Goal: Check status: Check status

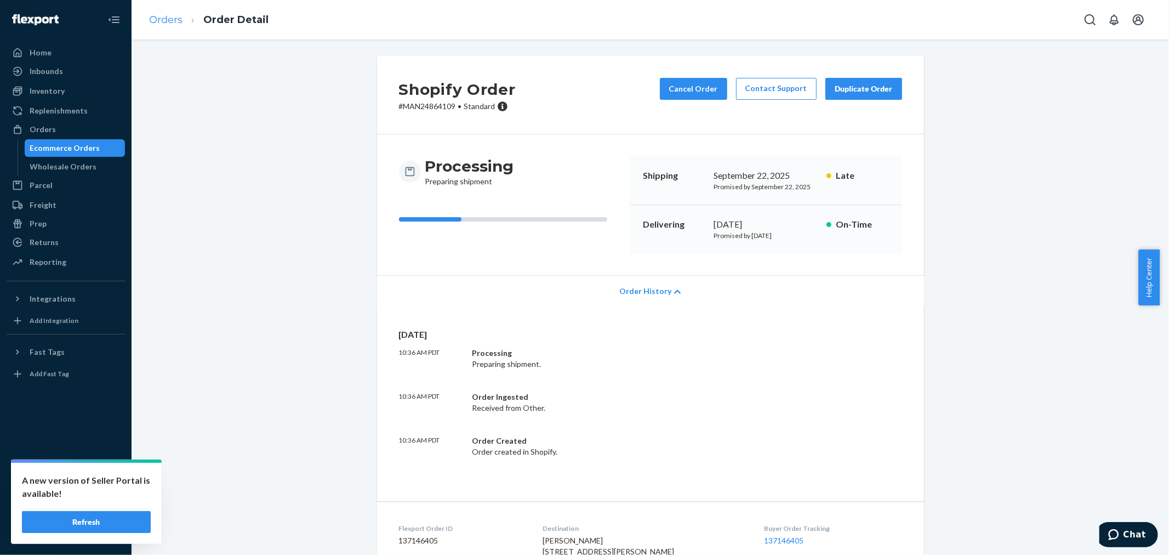
drag, startPoint x: 175, startPoint y: 7, endPoint x: 174, endPoint y: 15, distance: 7.8
click at [175, 8] on ol "Orders Order Detail" at bounding box center [208, 20] width 137 height 32
click at [174, 16] on link "Orders" at bounding box center [165, 20] width 33 height 12
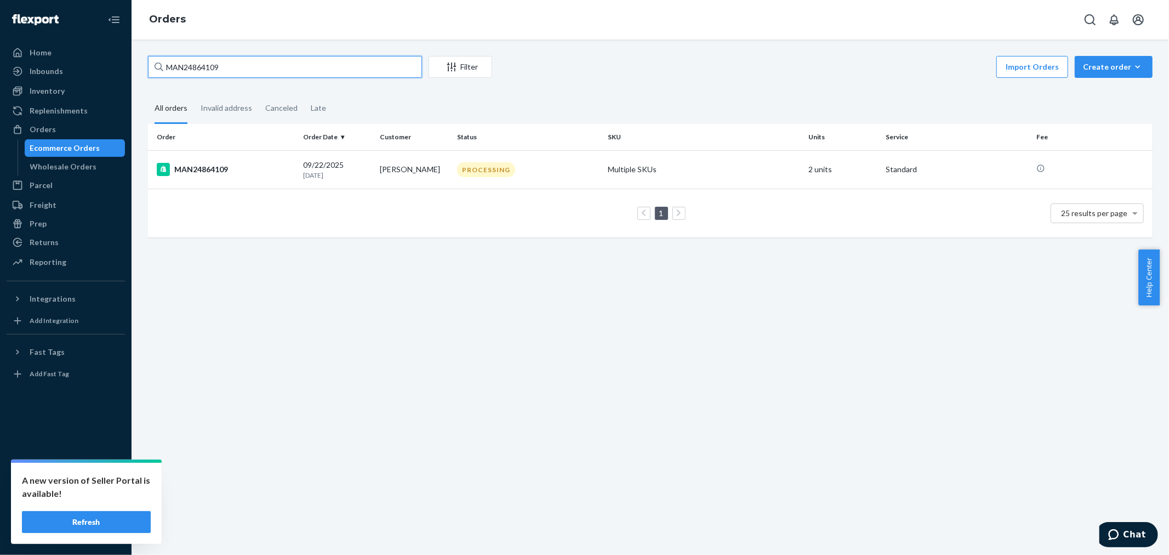
click at [242, 65] on input "MAN24864109" at bounding box center [285, 67] width 274 height 22
paste input "774573"
type input "MAN24774573"
click at [217, 161] on td "MAN24774573" at bounding box center [223, 169] width 151 height 38
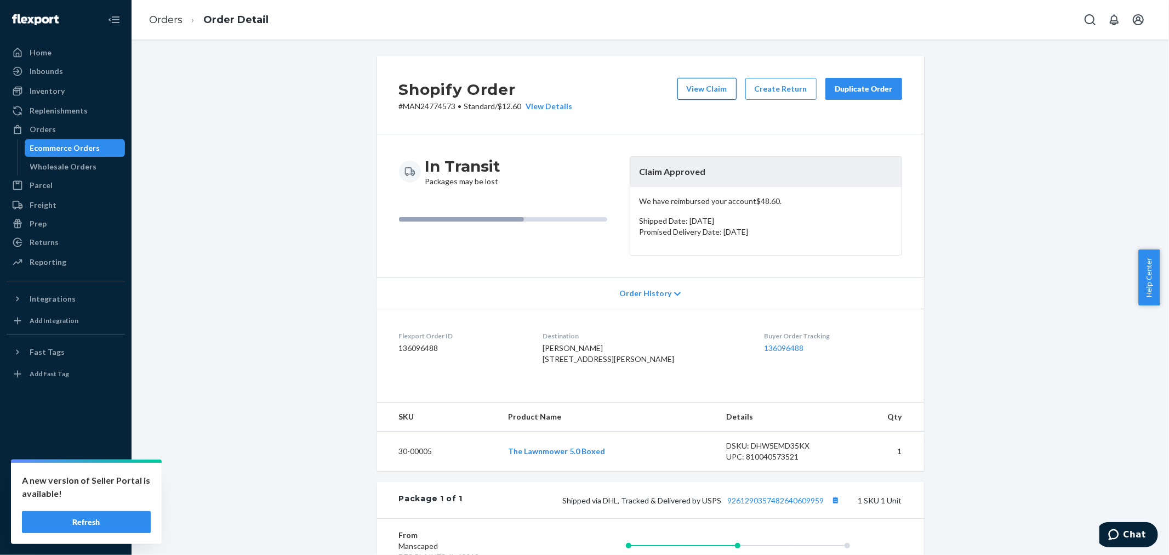
click at [693, 88] on button "View Claim" at bounding box center [706, 89] width 59 height 22
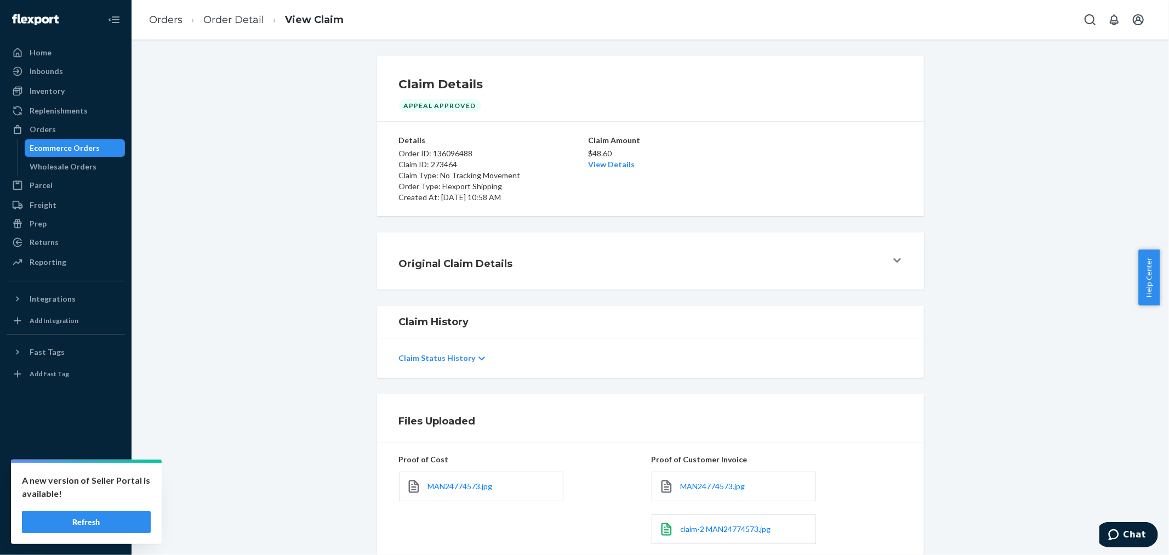
click at [114, 521] on button "Refresh" at bounding box center [86, 522] width 129 height 22
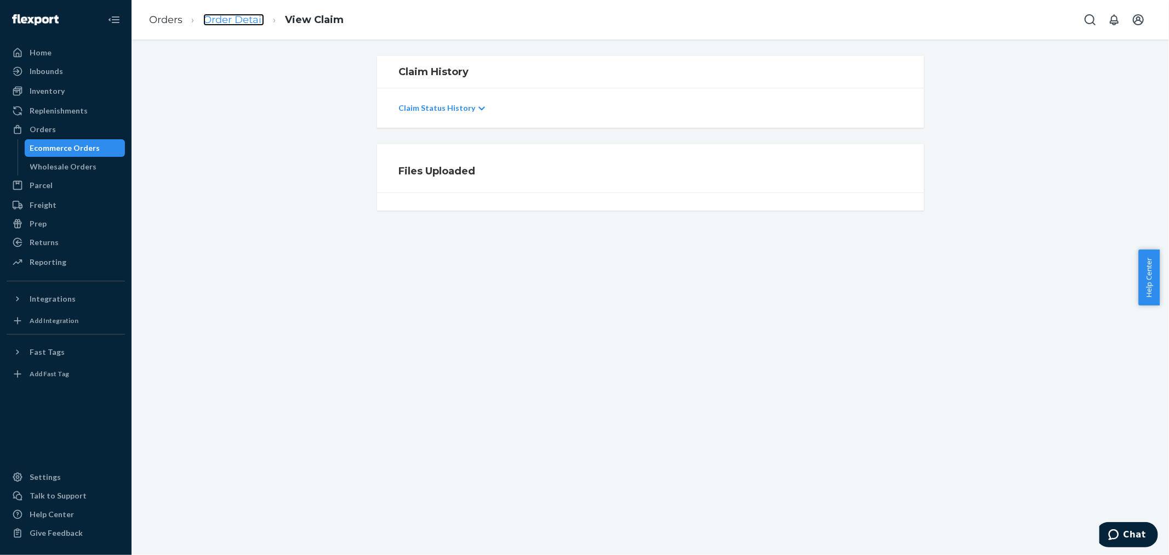
click at [220, 19] on link "Order Detail" at bounding box center [233, 20] width 61 height 12
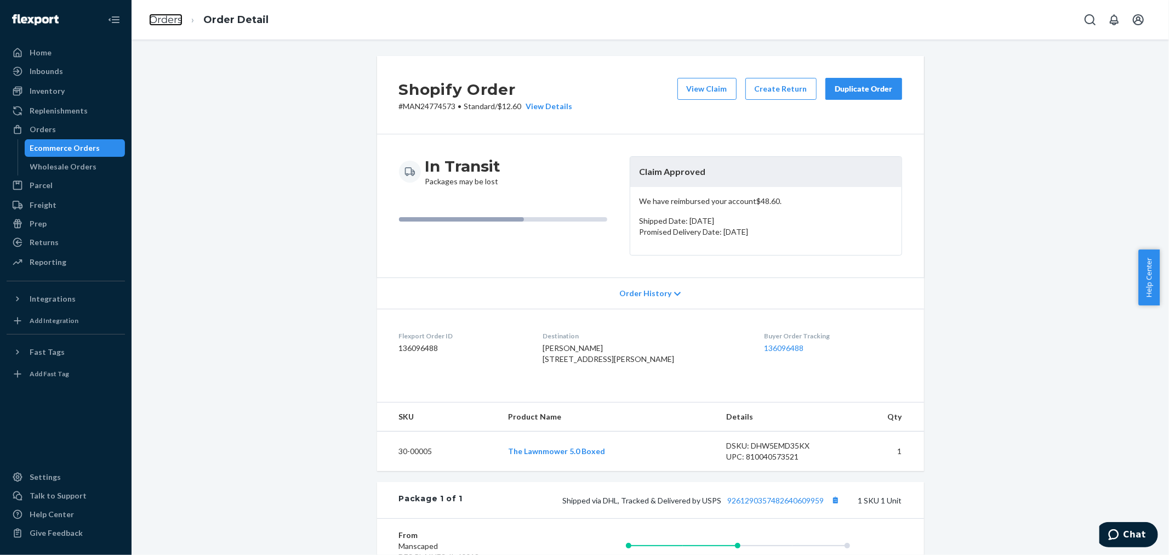
click at [153, 22] on link "Orders" at bounding box center [165, 20] width 33 height 12
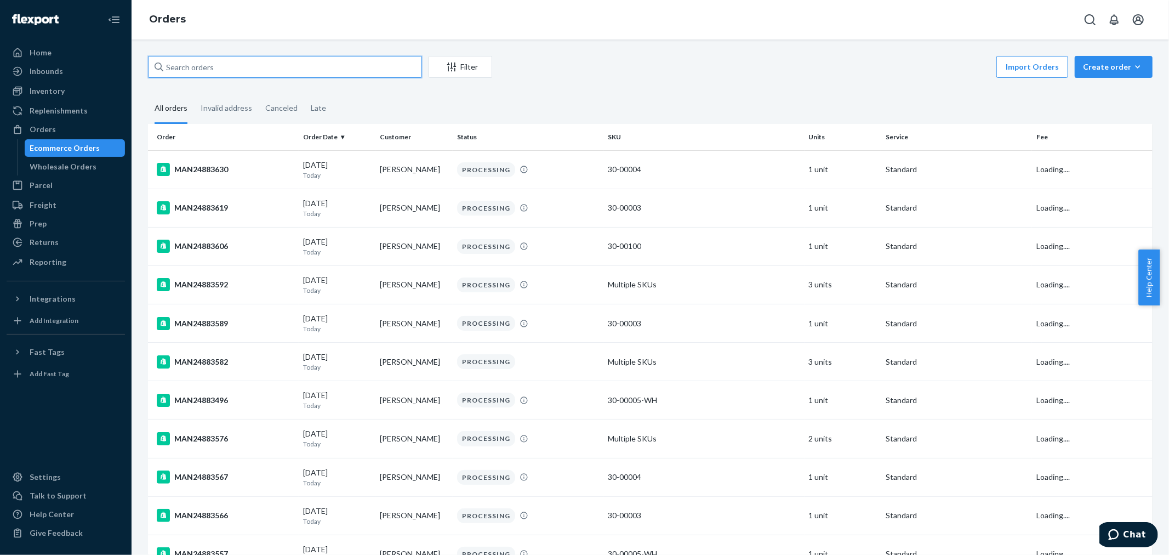
click at [224, 66] on input "text" at bounding box center [285, 67] width 274 height 22
paste input "MAN24864109"
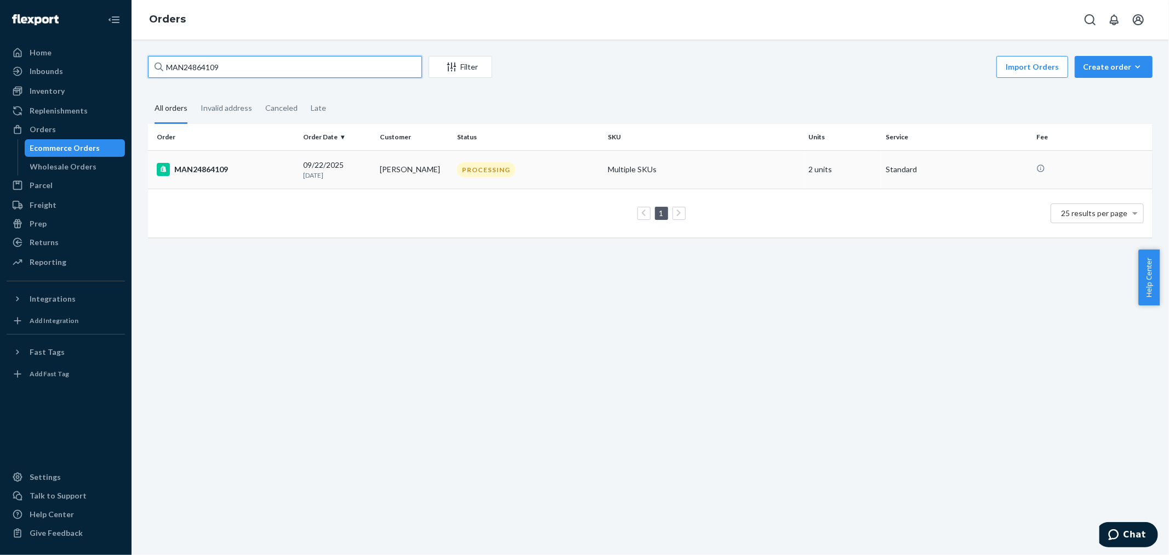
type input "MAN24864109"
click at [235, 170] on div "MAN24864109" at bounding box center [226, 169] width 138 height 13
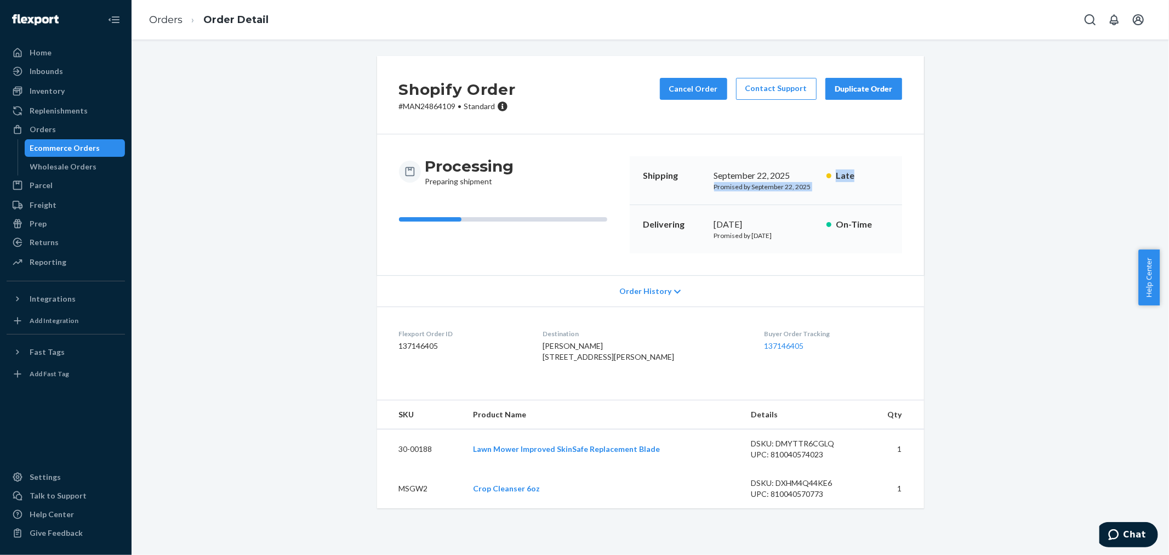
drag, startPoint x: 708, startPoint y: 187, endPoint x: 876, endPoint y: 186, distance: 168.3
click at [876, 186] on div "Shipping [DATE] Promised by [DATE] Late" at bounding box center [766, 180] width 272 height 49
click at [674, 293] on icon at bounding box center [677, 292] width 7 height 8
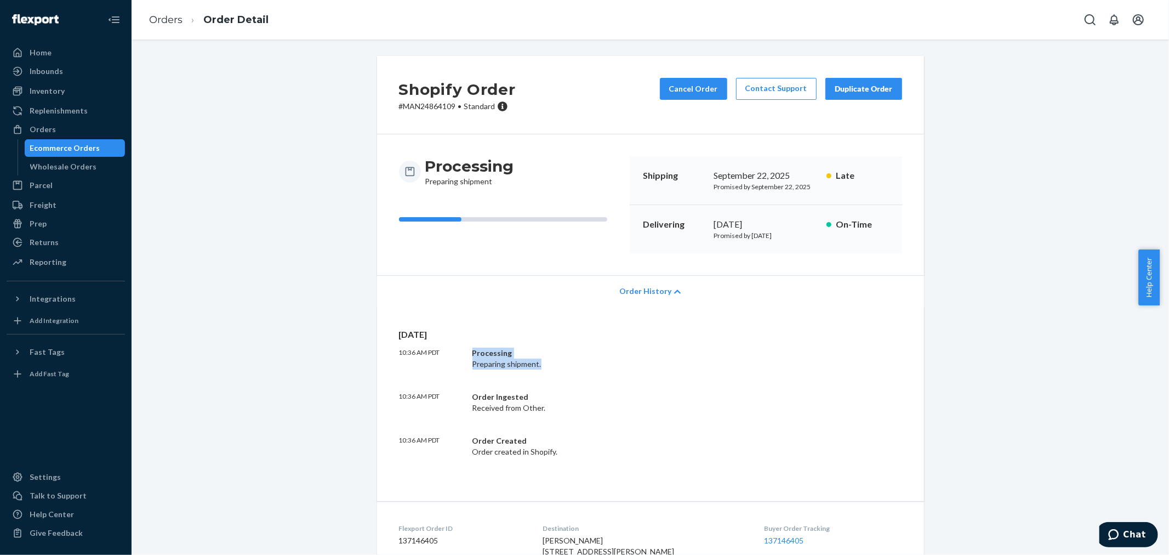
drag, startPoint x: 560, startPoint y: 368, endPoint x: 567, endPoint y: 369, distance: 7.8
click at [567, 369] on div "10:36 AM PDT Processing Preparing shipment." at bounding box center [650, 358] width 503 height 22
